Goal: Transaction & Acquisition: Purchase product/service

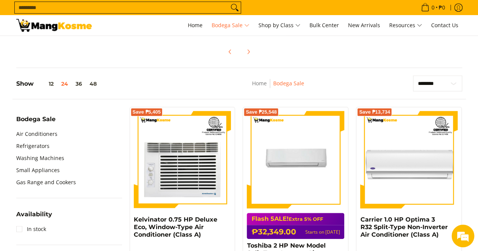
scroll to position [227, 0]
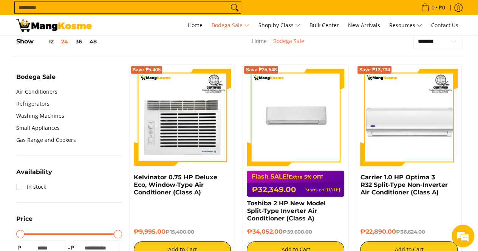
click at [35, 103] on link "Refrigerators" at bounding box center [32, 104] width 33 height 12
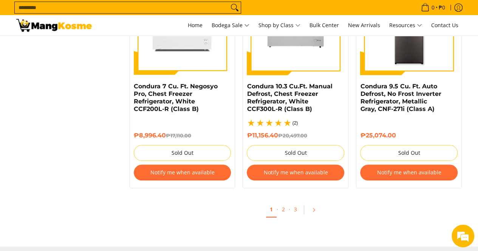
scroll to position [1700, 0]
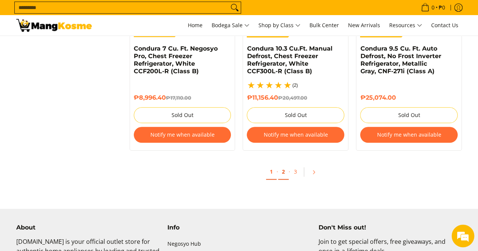
click at [287, 175] on link "2" at bounding box center [283, 171] width 11 height 15
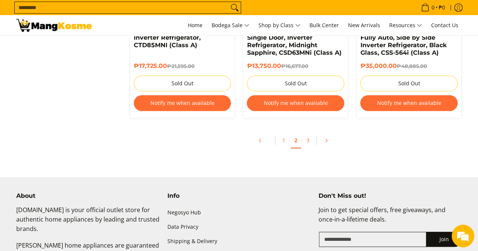
scroll to position [1738, 0]
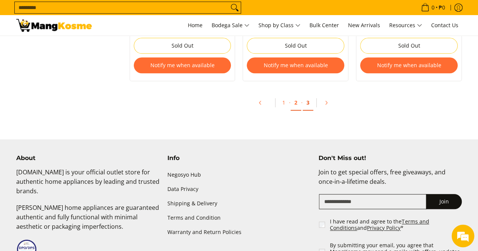
click at [306, 103] on link "3" at bounding box center [308, 102] width 11 height 15
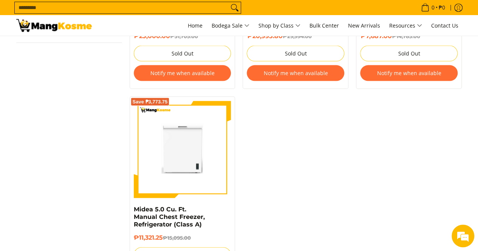
scroll to position [793, 0]
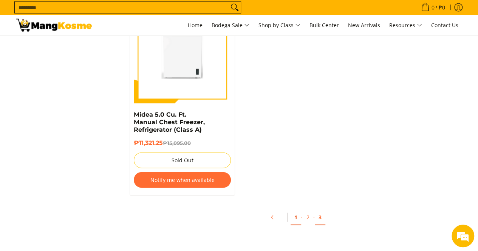
click at [297, 210] on link "1" at bounding box center [295, 217] width 11 height 15
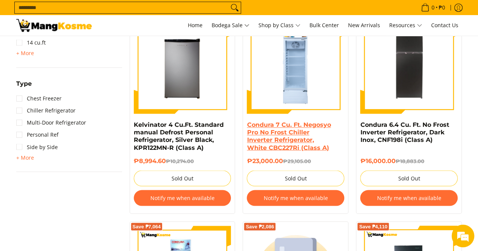
scroll to position [567, 0]
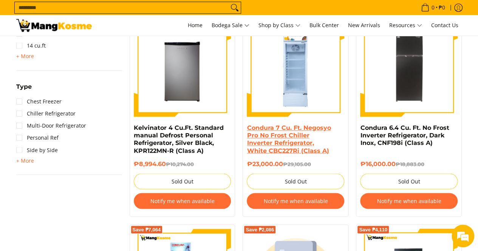
click at [281, 136] on link "Condura 7 Cu. Ft. Negosyo Pro No Frost Chiller Inverter Refrigerator, White CBC…" at bounding box center [289, 139] width 84 height 30
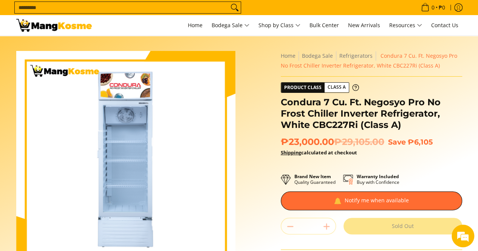
click at [326, 226] on div "Quantity * . Sold Out" at bounding box center [371, 226] width 181 height 17
click at [325, 226] on div "Quantity * . Sold Out" at bounding box center [371, 226] width 181 height 17
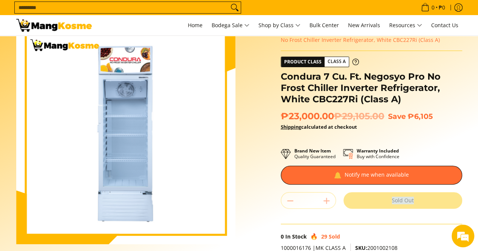
scroll to position [38, 0]
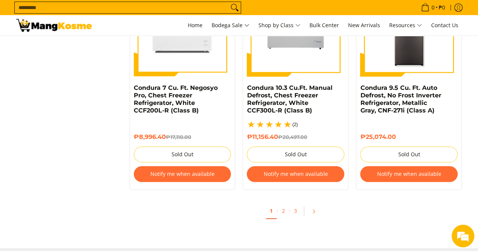
scroll to position [1662, 0]
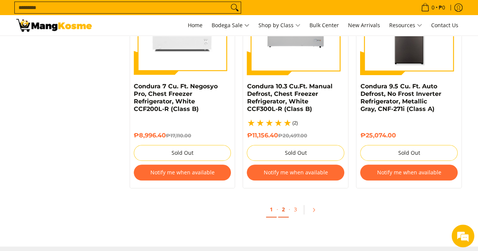
click at [286, 210] on link "2" at bounding box center [283, 209] width 11 height 15
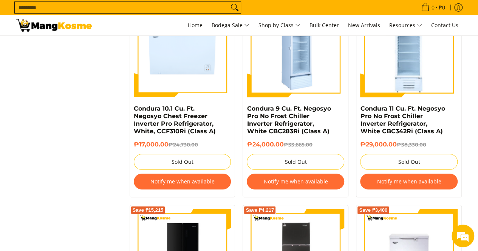
scroll to position [1209, 0]
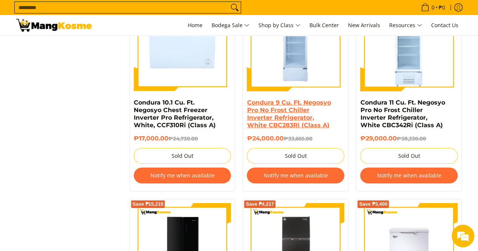
click at [290, 114] on link "Condura 9 Cu. Ft. Negosyo Pro No Frost Chiller Inverter Refrigerator, White CBC…" at bounding box center [289, 114] width 84 height 30
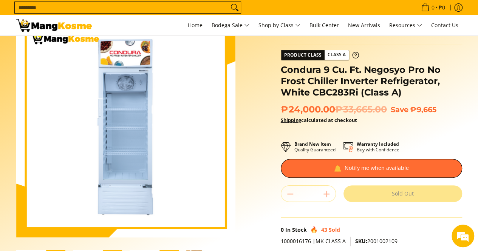
scroll to position [76, 0]
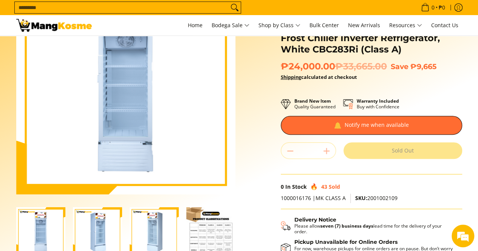
click at [325, 154] on div "Quantity * . Sold Out" at bounding box center [371, 150] width 181 height 17
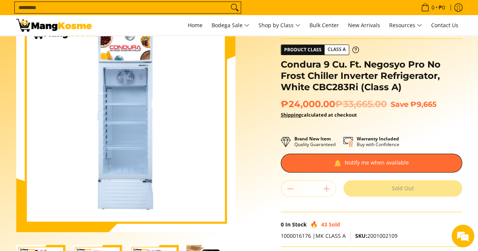
scroll to position [0, 0]
